Goal: Task Accomplishment & Management: Manage account settings

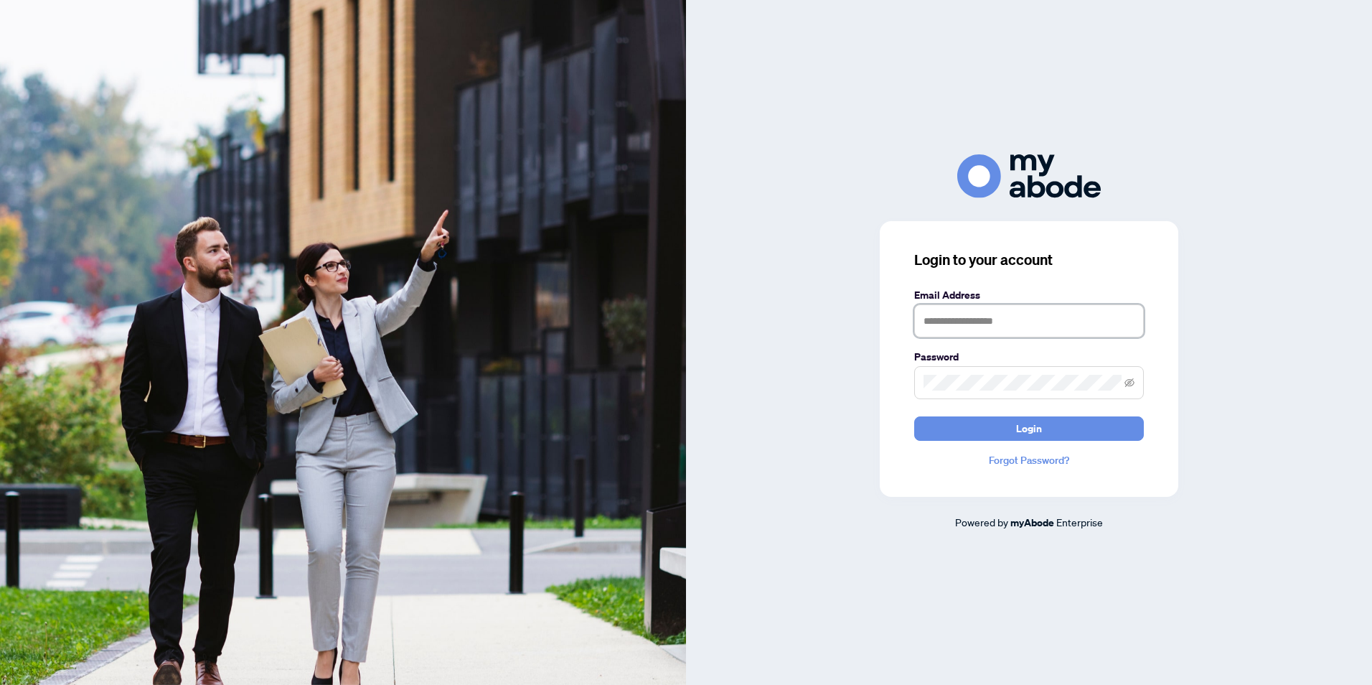
click at [993, 320] on input "text" at bounding box center [1029, 320] width 230 height 33
type input "**********"
click at [1021, 368] on span at bounding box center [1029, 382] width 230 height 33
click at [1133, 384] on icon "eye-invisible" at bounding box center [1130, 383] width 10 height 10
click at [1085, 429] on button "Login" at bounding box center [1029, 428] width 230 height 24
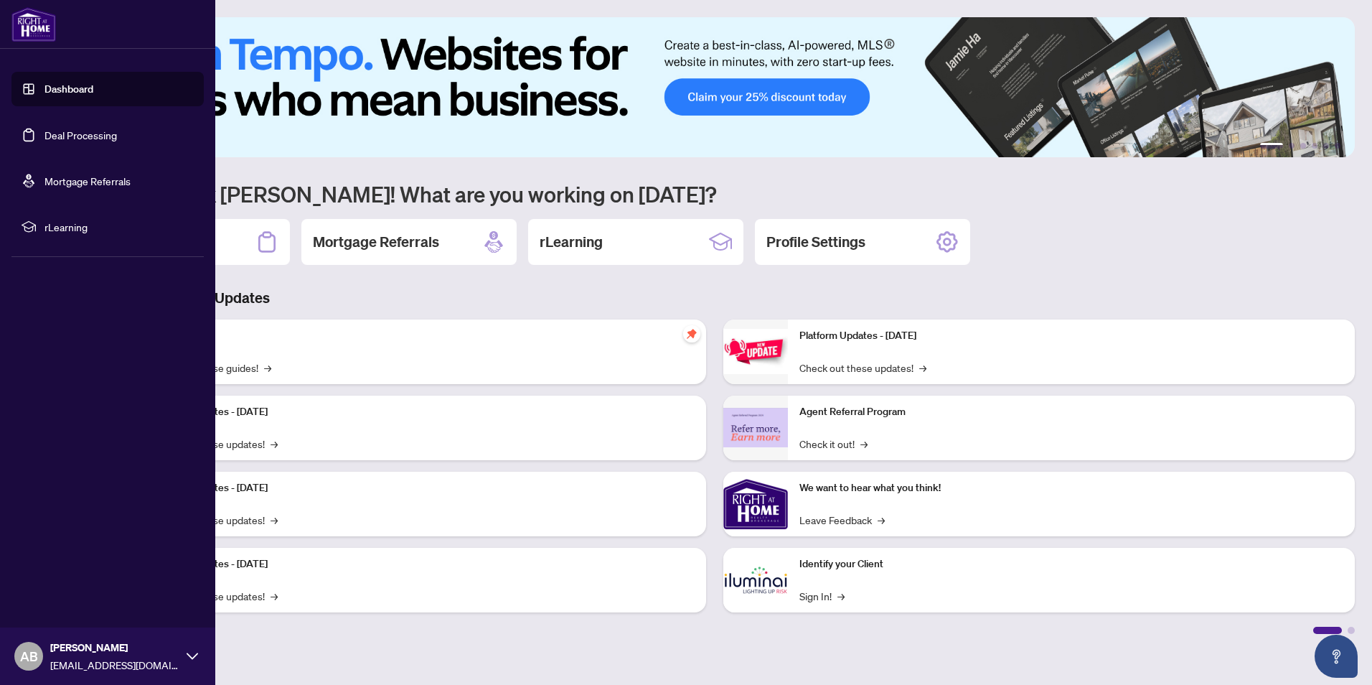
click at [48, 131] on link "Deal Processing" at bounding box center [81, 134] width 72 height 13
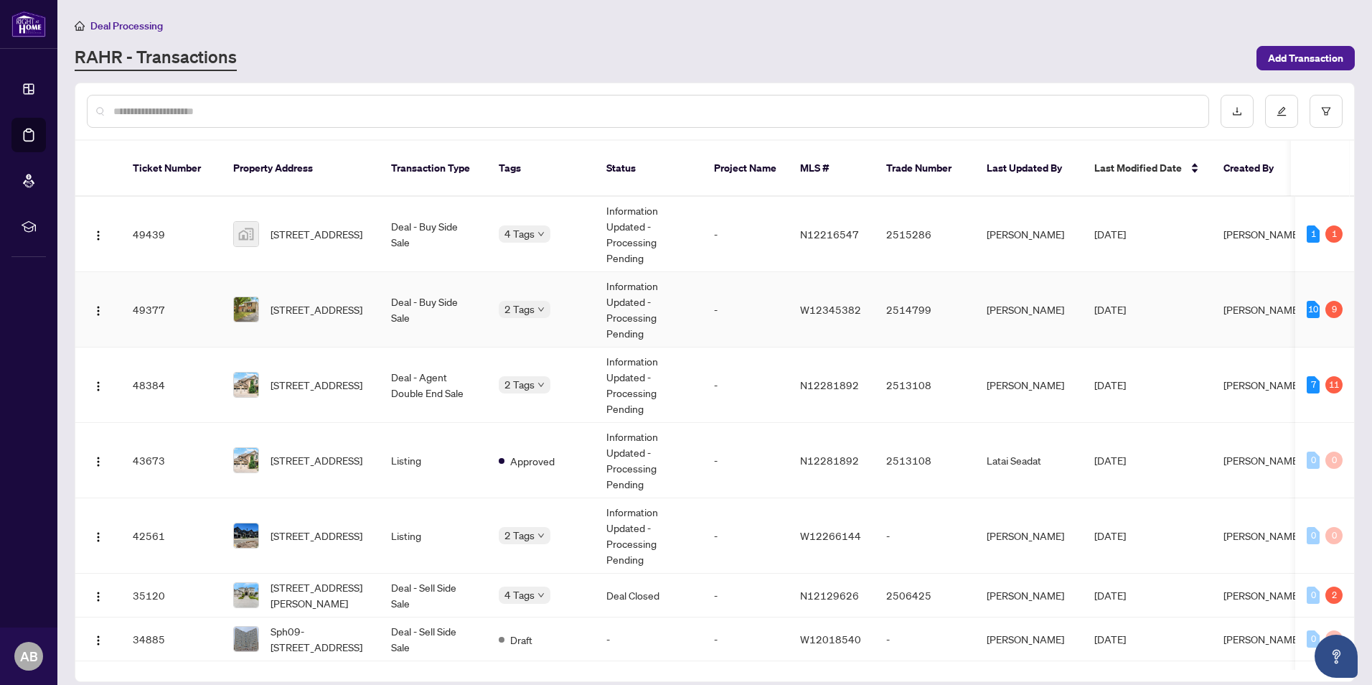
click at [622, 282] on td "Information Updated - Processing Pending" at bounding box center [649, 309] width 108 height 75
click at [535, 218] on span "Mutual Release Approved" at bounding box center [579, 225] width 108 height 16
click at [575, 225] on div "4 Tags" at bounding box center [541, 233] width 85 height 17
click at [309, 226] on span "[STREET_ADDRESS]" at bounding box center [317, 234] width 92 height 16
click at [577, 458] on td "Approved" at bounding box center [541, 460] width 108 height 75
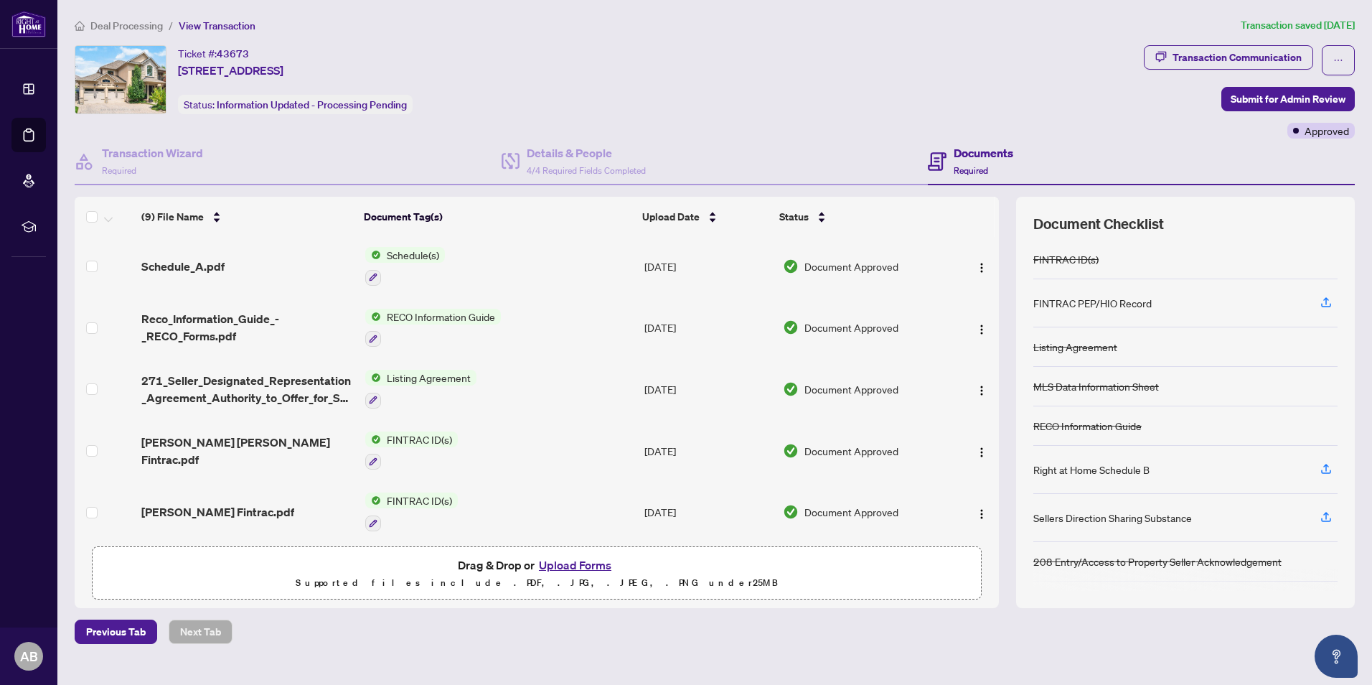
scroll to position [176, 0]
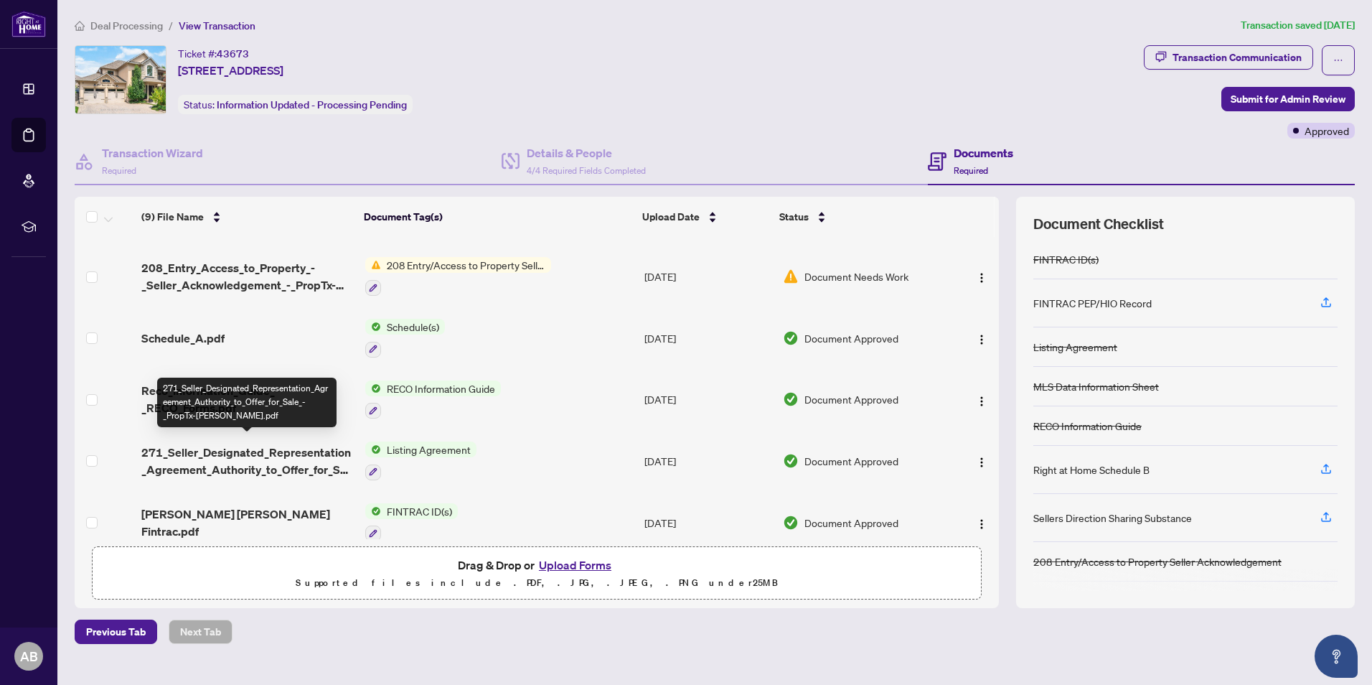
click at [321, 462] on span "271_Seller_Designated_Representation_Agreement_Authority_to_Offer_for_Sale_-_Pr…" at bounding box center [247, 461] width 212 height 34
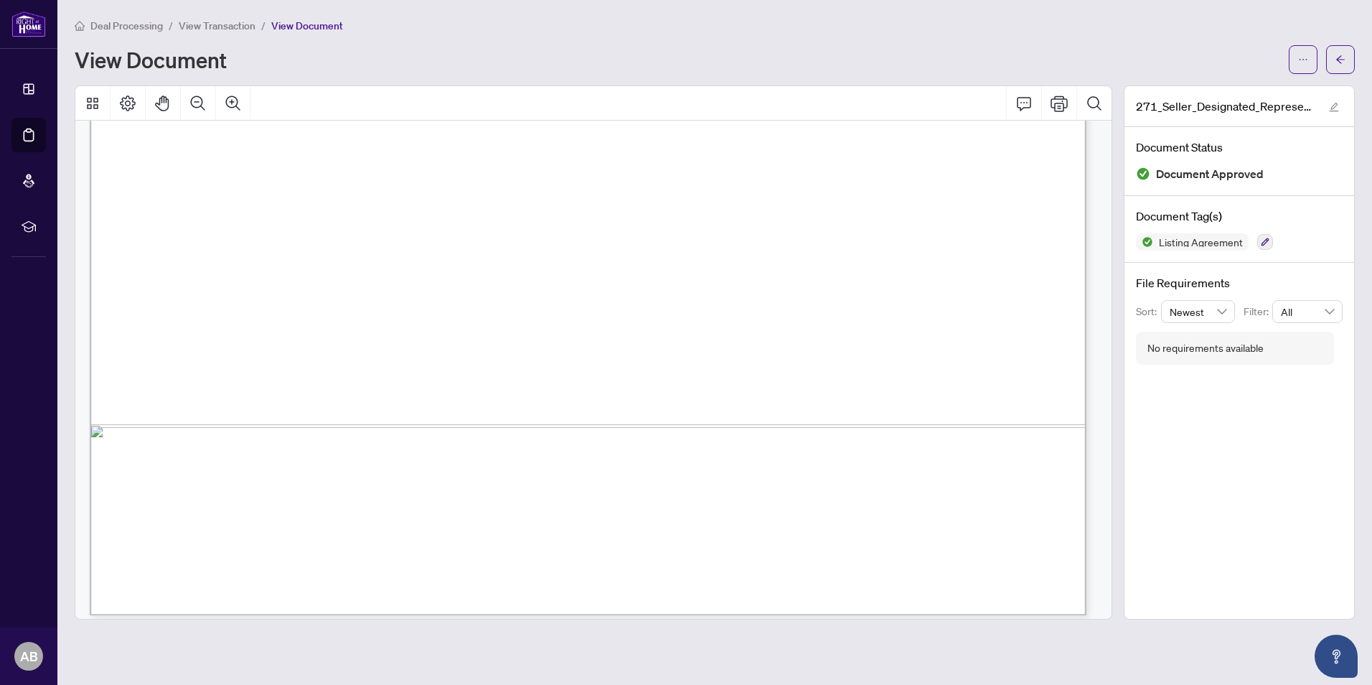
scroll to position [6112, 0]
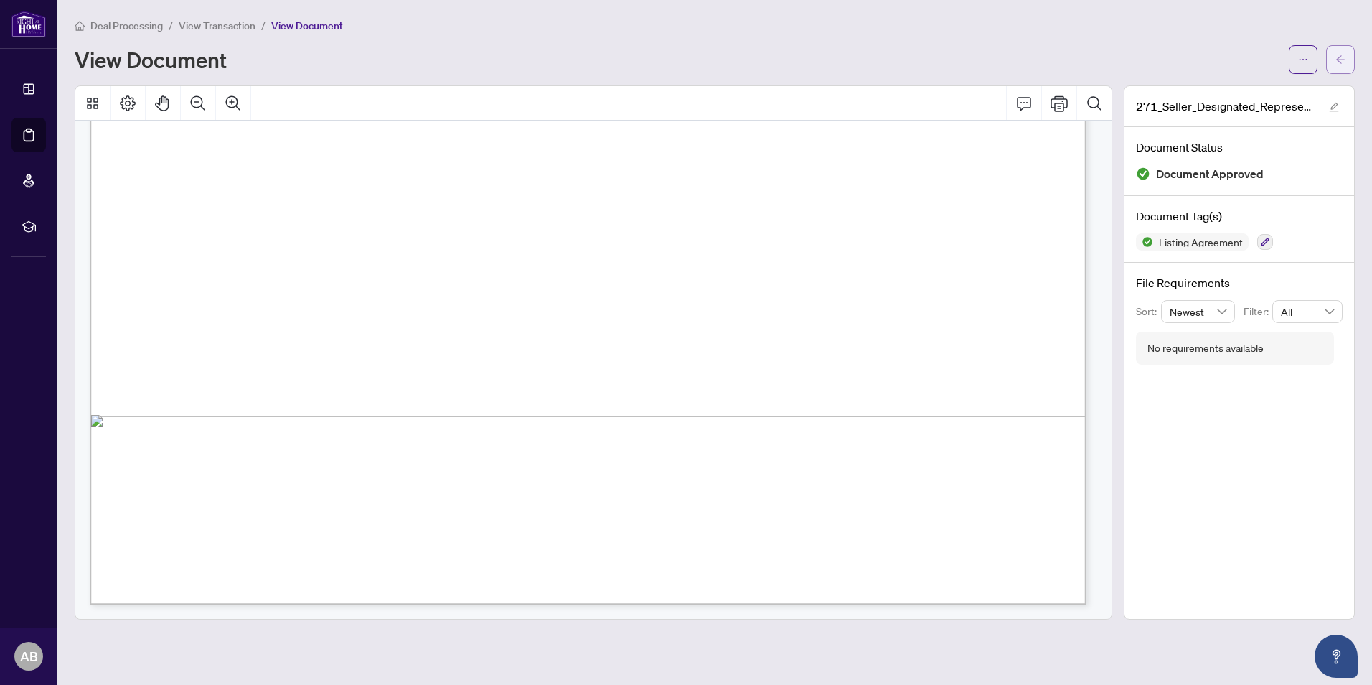
click at [1335, 51] on button "button" at bounding box center [1340, 59] width 29 height 29
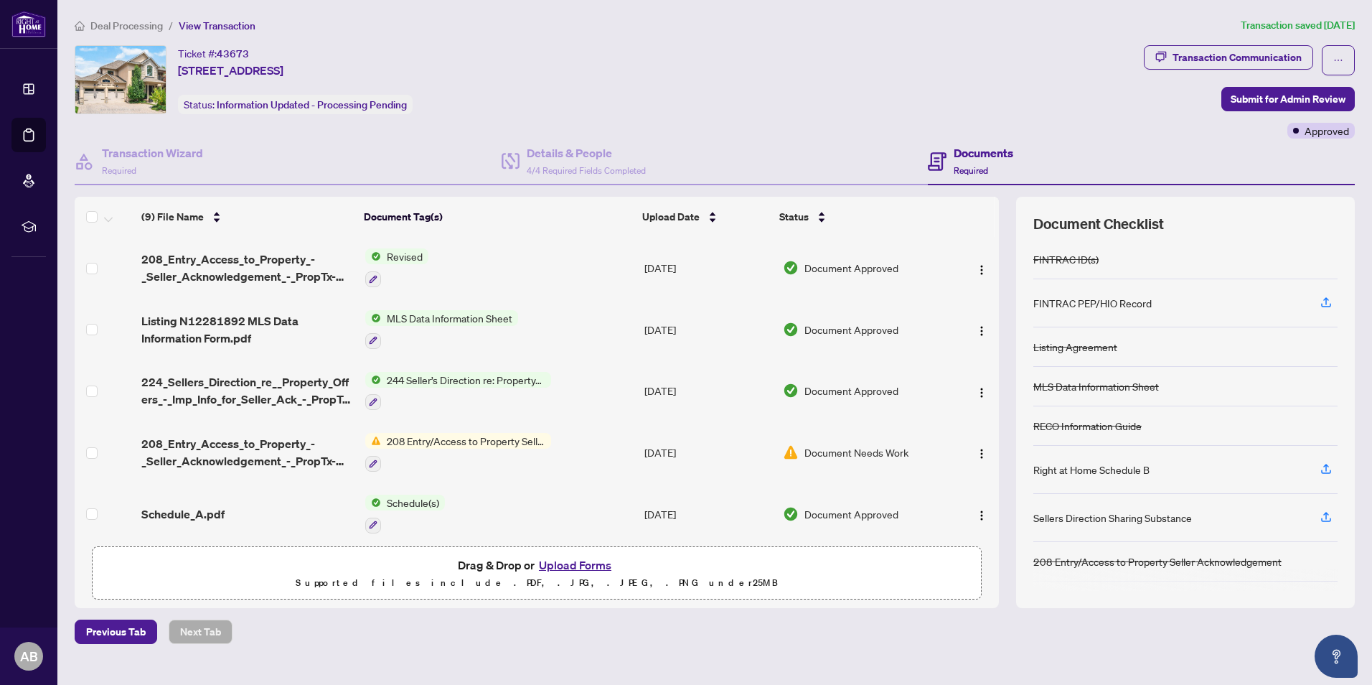
click at [200, 268] on span "208_Entry_Access_to_Property_-_Seller_Acknowledgement_-_PropTx-[PERSON_NAME].pdf" at bounding box center [247, 268] width 212 height 34
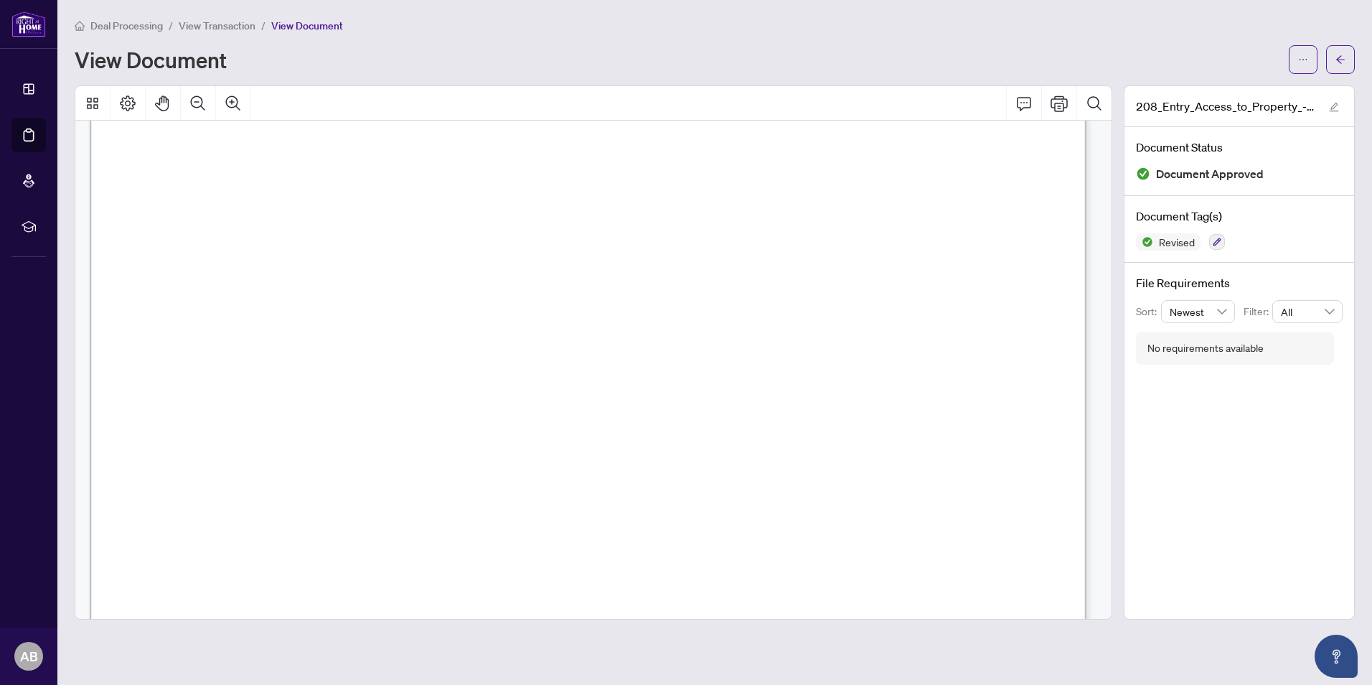
scroll to position [718, 0]
click at [1334, 60] on button "button" at bounding box center [1340, 59] width 29 height 29
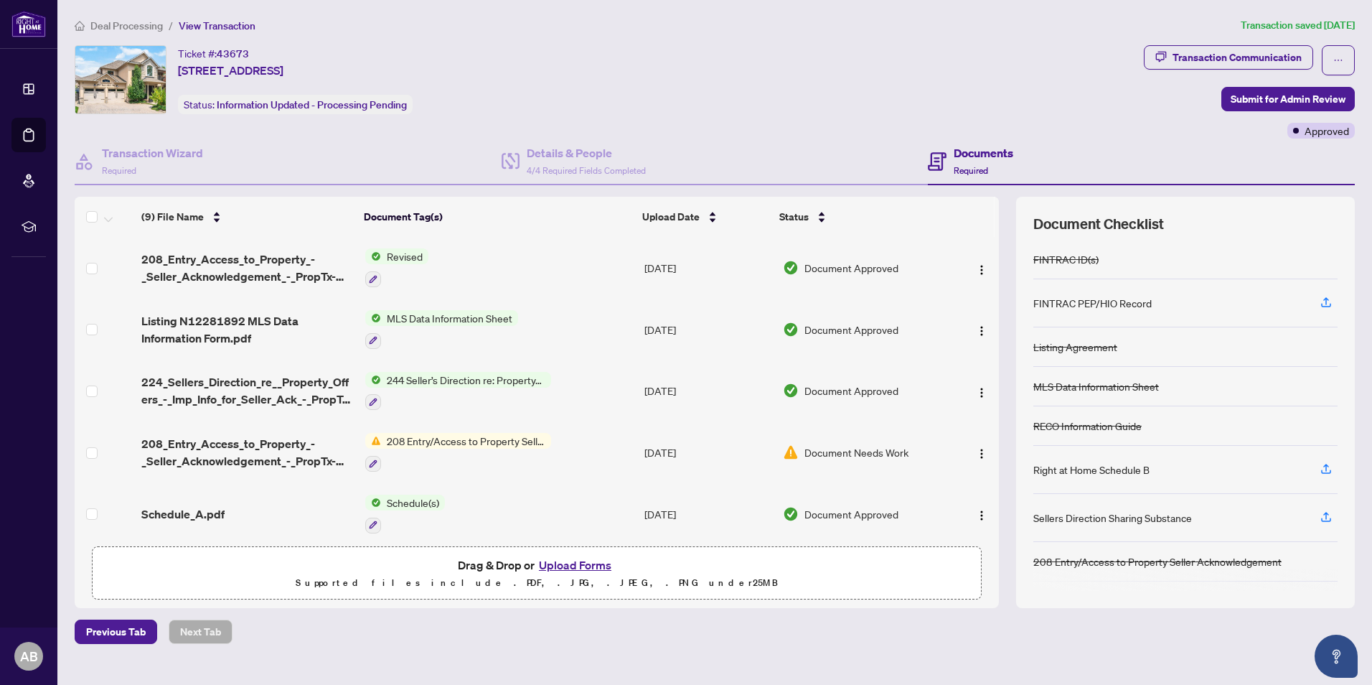
click at [496, 435] on span "208 Entry/Access to Property Seller Acknowledgement" at bounding box center [466, 441] width 170 height 16
click at [448, 510] on span "208 Entry/Access to Property Seller Acknowledgement" at bounding box center [464, 516] width 214 height 32
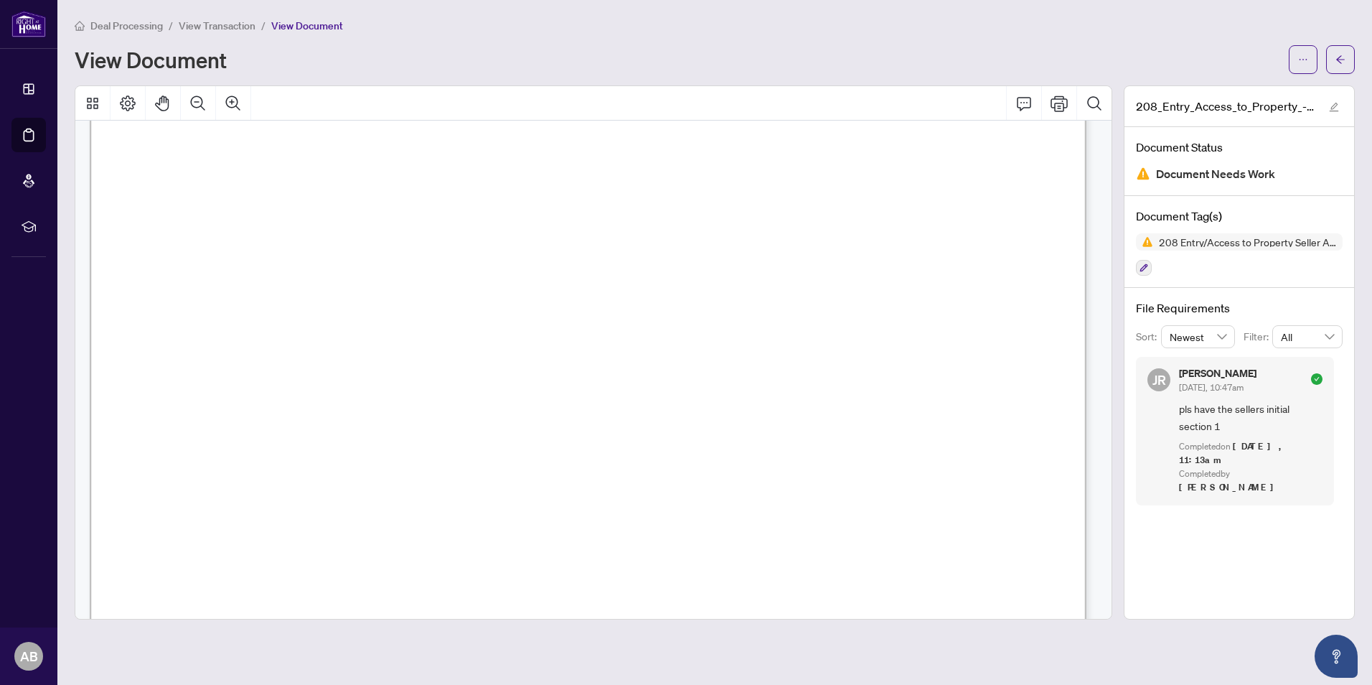
scroll to position [329, 0]
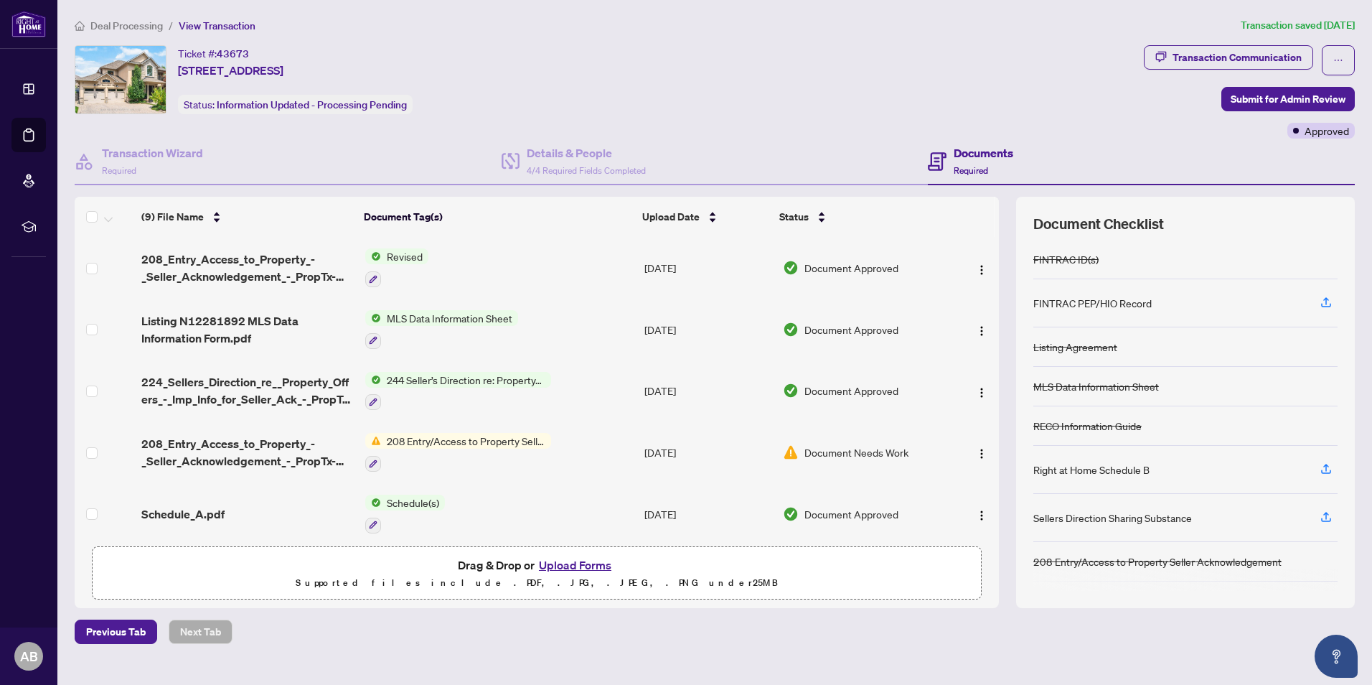
click at [339, 392] on span "224_Sellers_Direction_re__Property_Offers_-_Imp_Info_for_Seller_Ack_-_PropTx-[P…" at bounding box center [247, 390] width 212 height 34
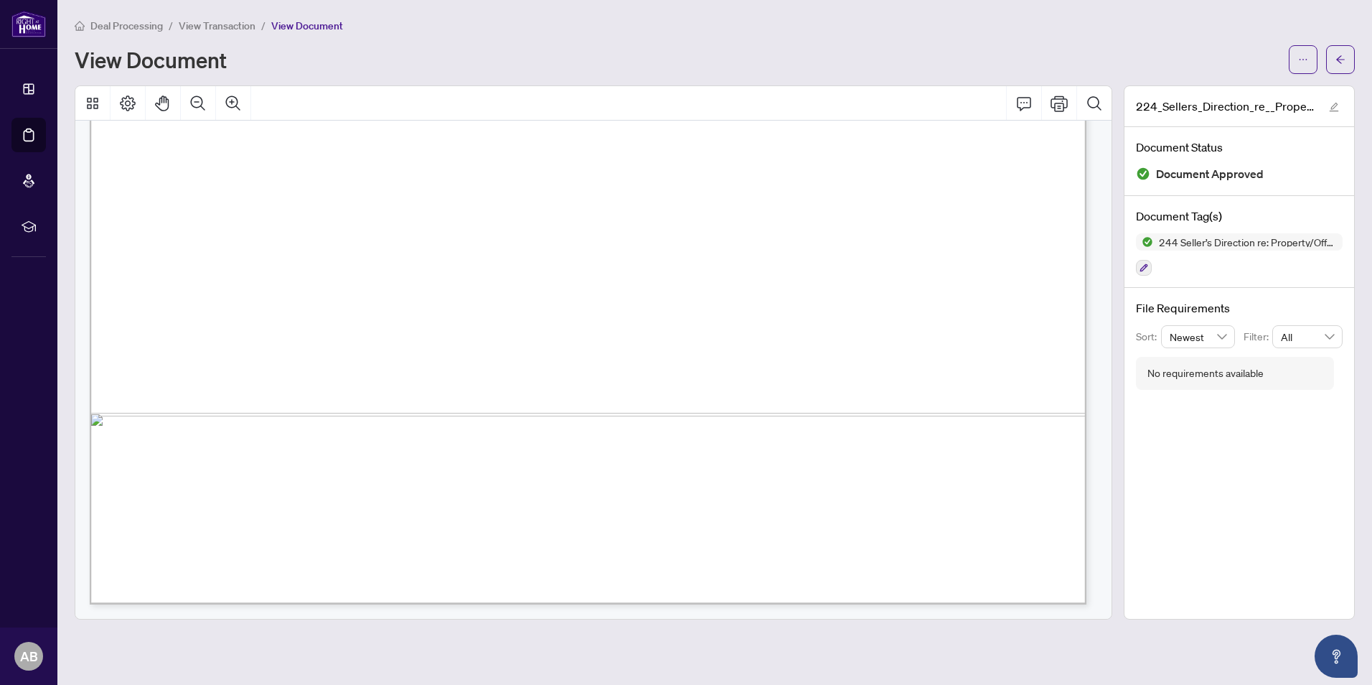
scroll to position [319, 0]
